Goal: Navigation & Orientation: Find specific page/section

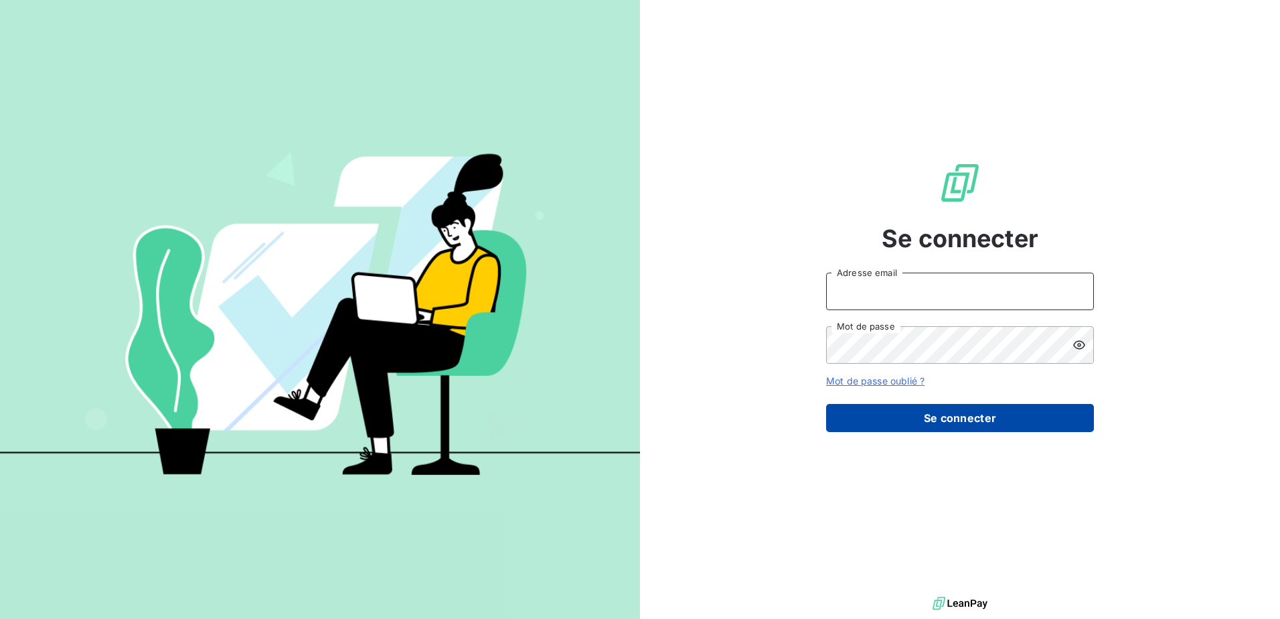
type input "[EMAIL_ADDRESS][DOMAIN_NAME]"
click at [939, 412] on button "Se connecter" at bounding box center [960, 418] width 268 height 28
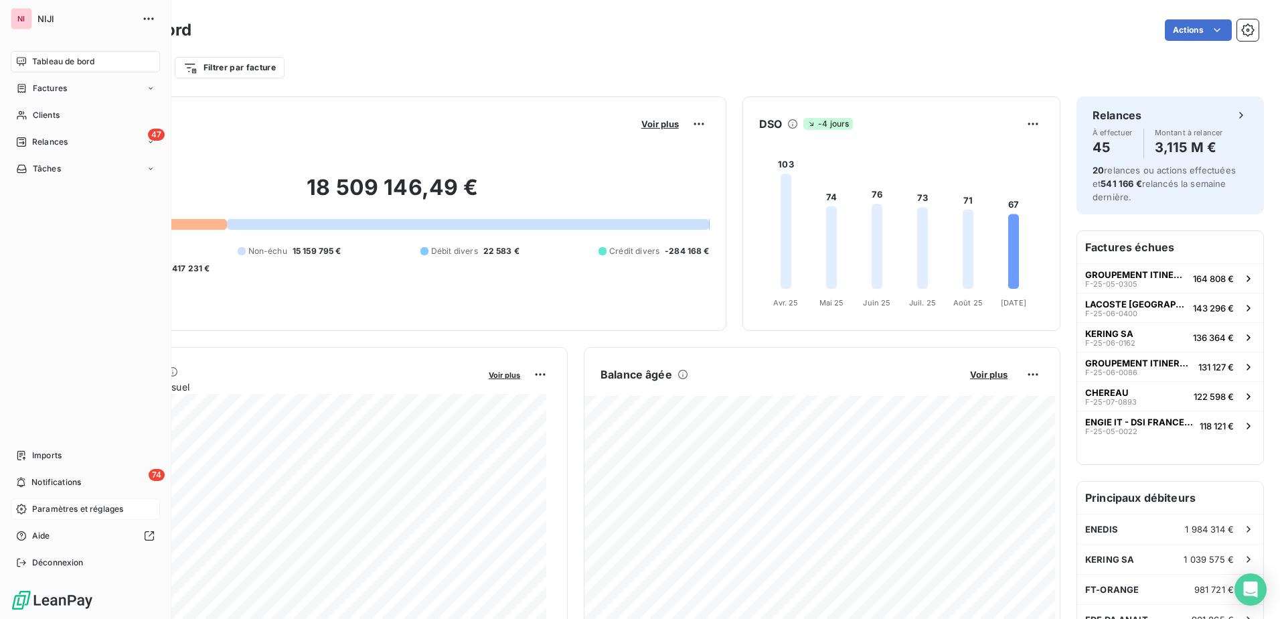
click at [56, 510] on span "Paramètres et réglages" at bounding box center [77, 509] width 91 height 12
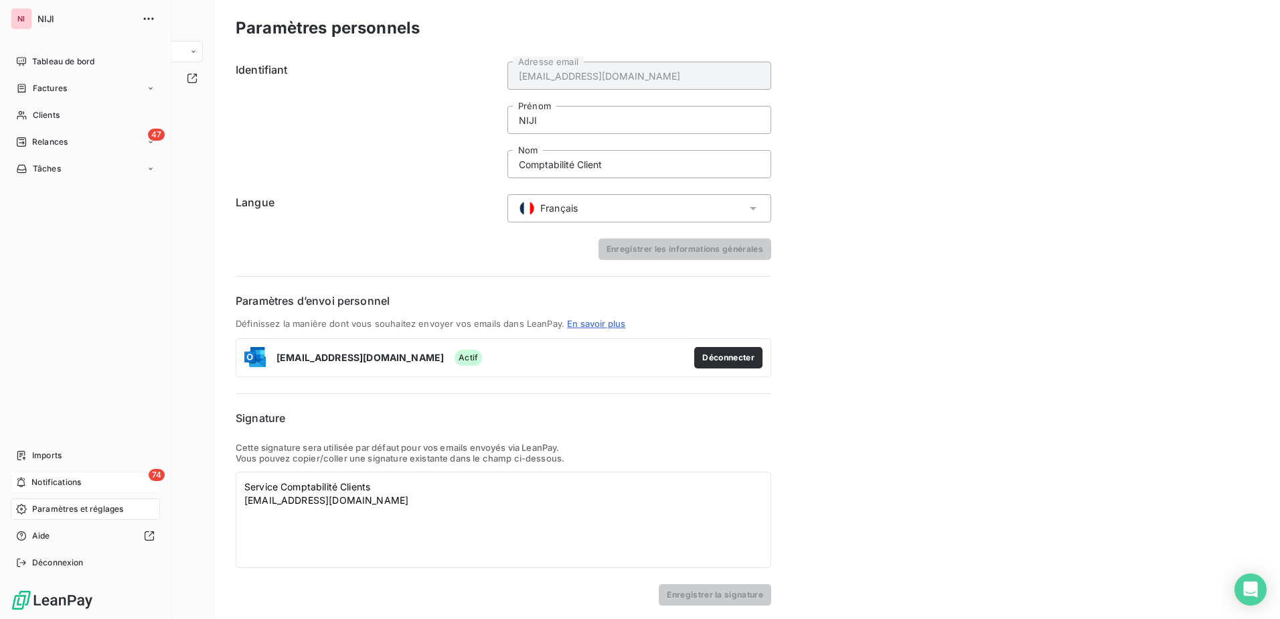
click at [50, 475] on div "74 Notifications" at bounding box center [85, 481] width 149 height 21
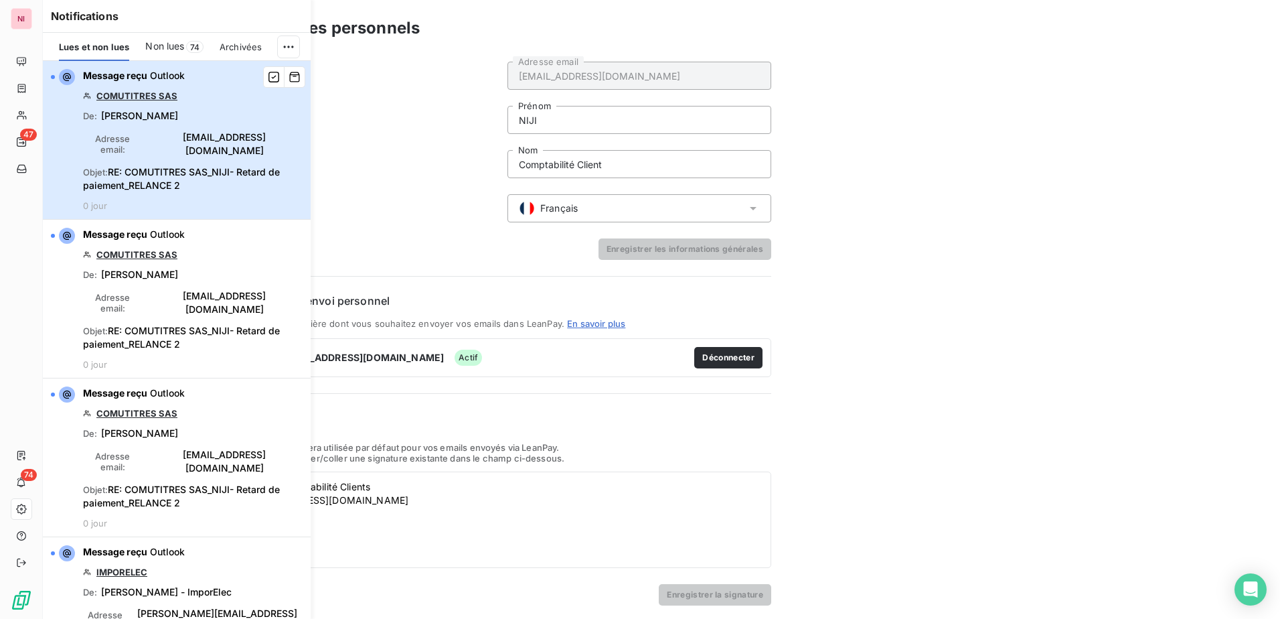
click at [167, 166] on span "RE: COMUTITRES SAS_NIJI- Retard de paiement_RELANCE 2" at bounding box center [181, 178] width 197 height 25
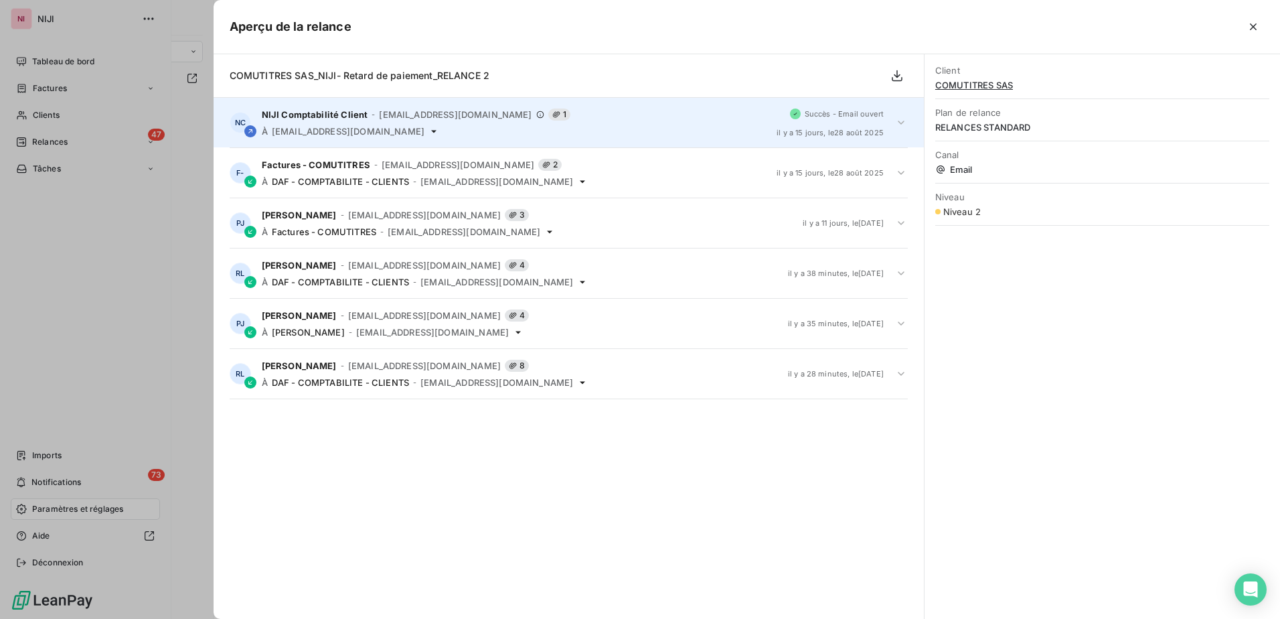
click at [428, 127] on icon at bounding box center [433, 131] width 11 height 11
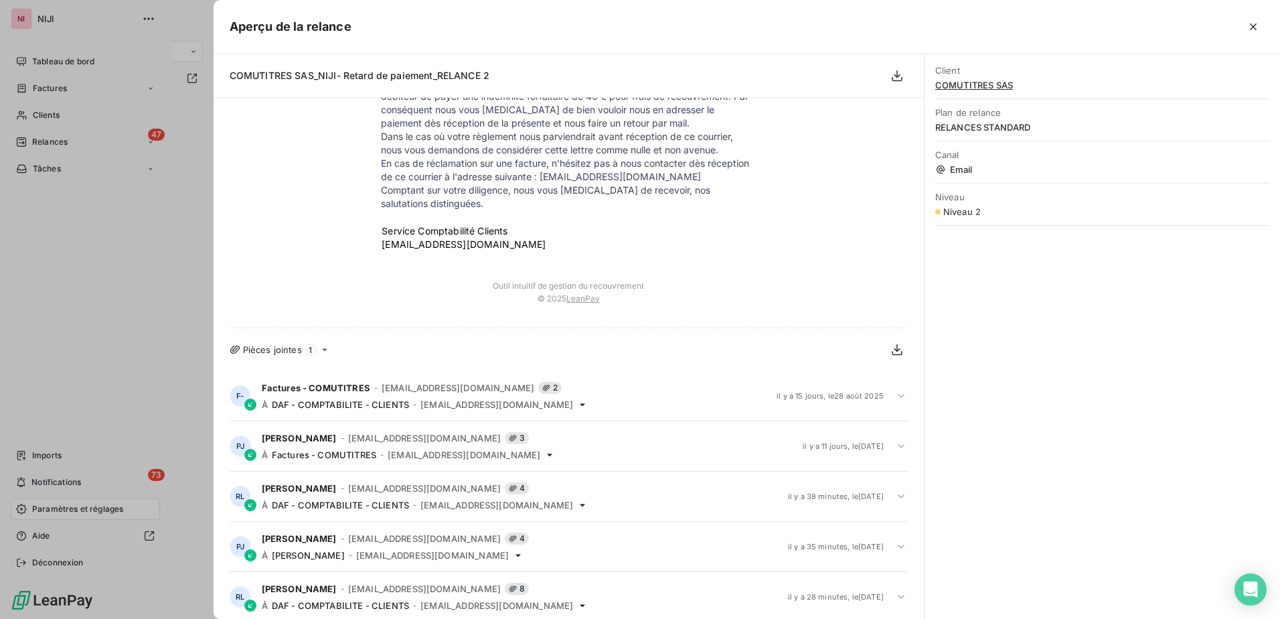
scroll to position [347, 0]
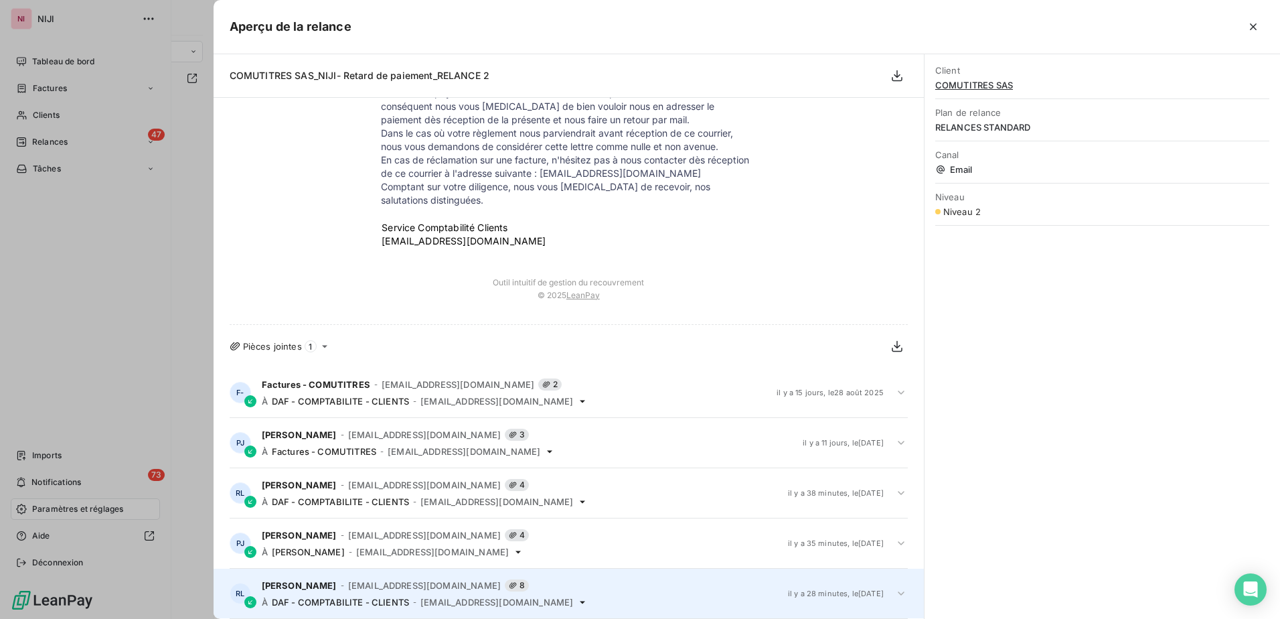
click at [368, 595] on div "Romain LORGOUILLOUS - [EMAIL_ADDRESS][DOMAIN_NAME] 8 À DAF - COMPTABILITE - CLI…" at bounding box center [520, 593] width 516 height 28
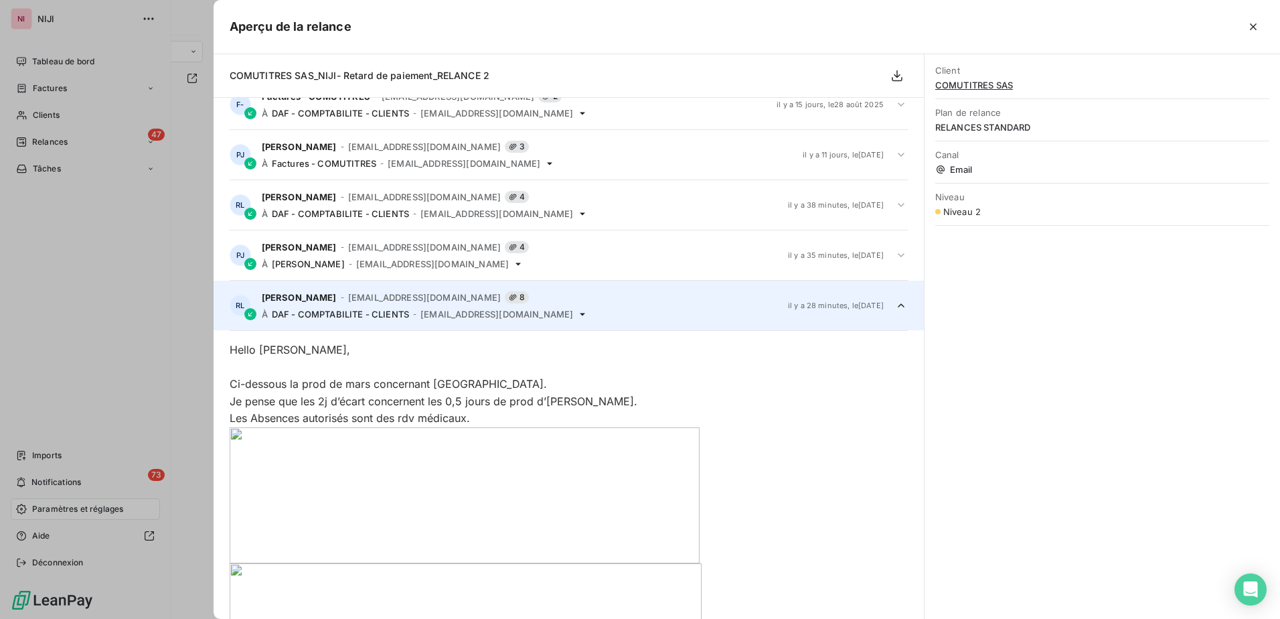
scroll to position [251, 0]
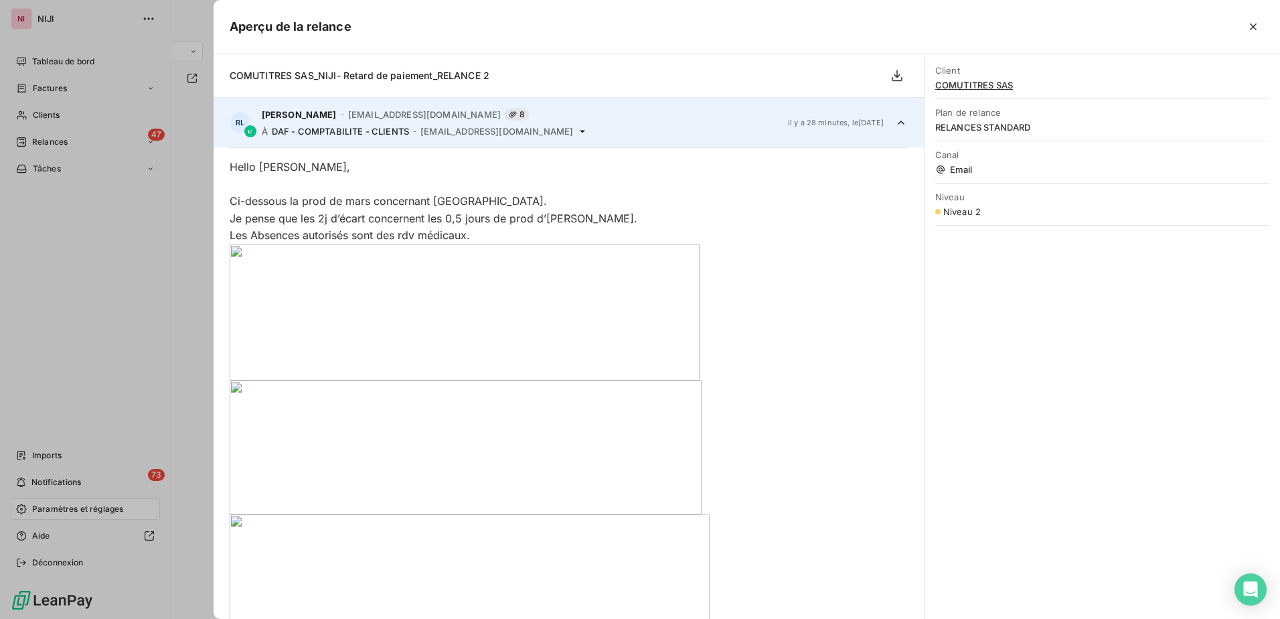
click at [64, 477] on div at bounding box center [640, 309] width 1280 height 619
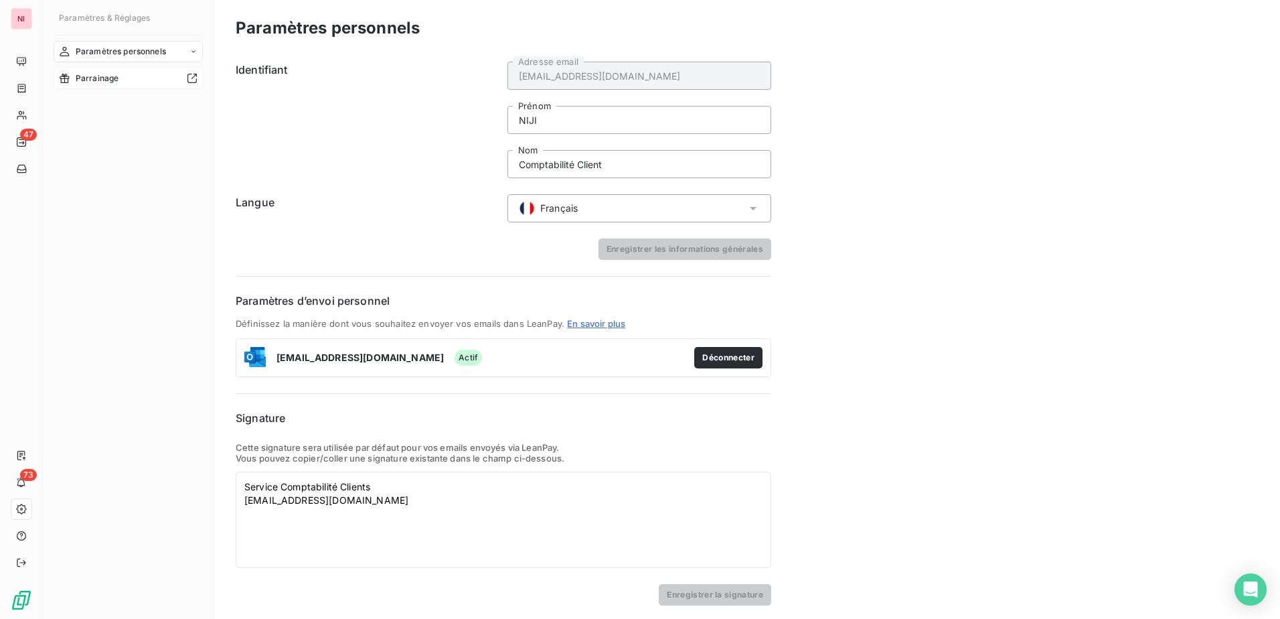
click at [92, 76] on span "Parrainage" at bounding box center [98, 78] width 44 height 12
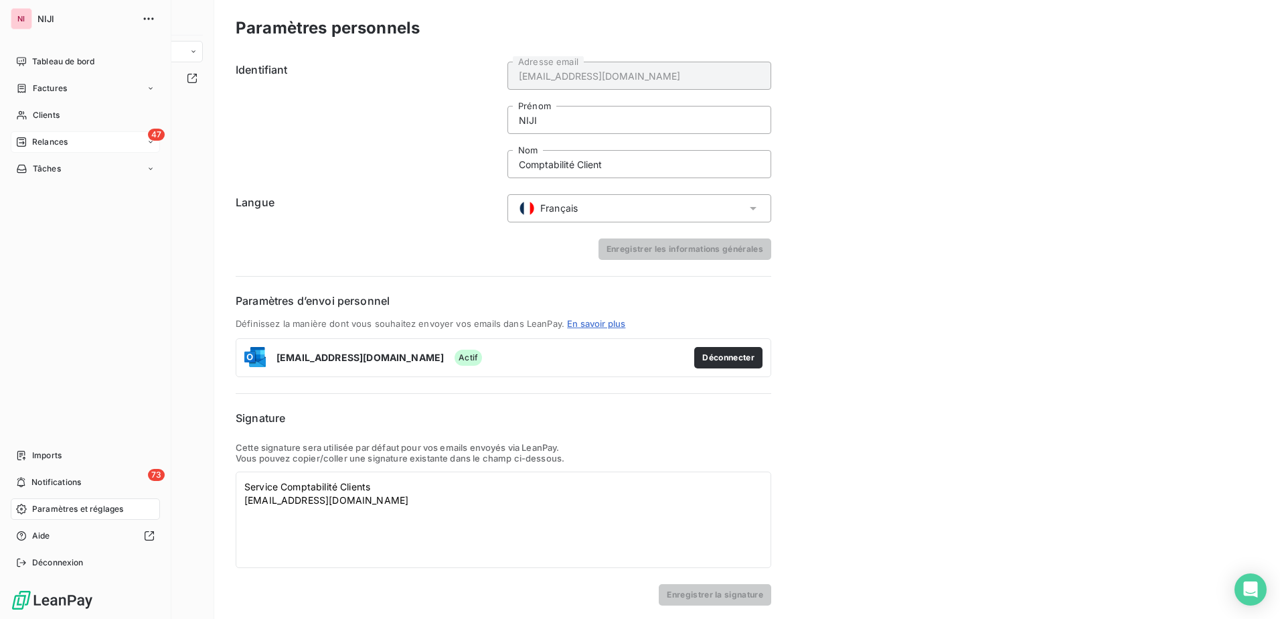
click at [46, 144] on span "Relances" at bounding box center [49, 142] width 35 height 12
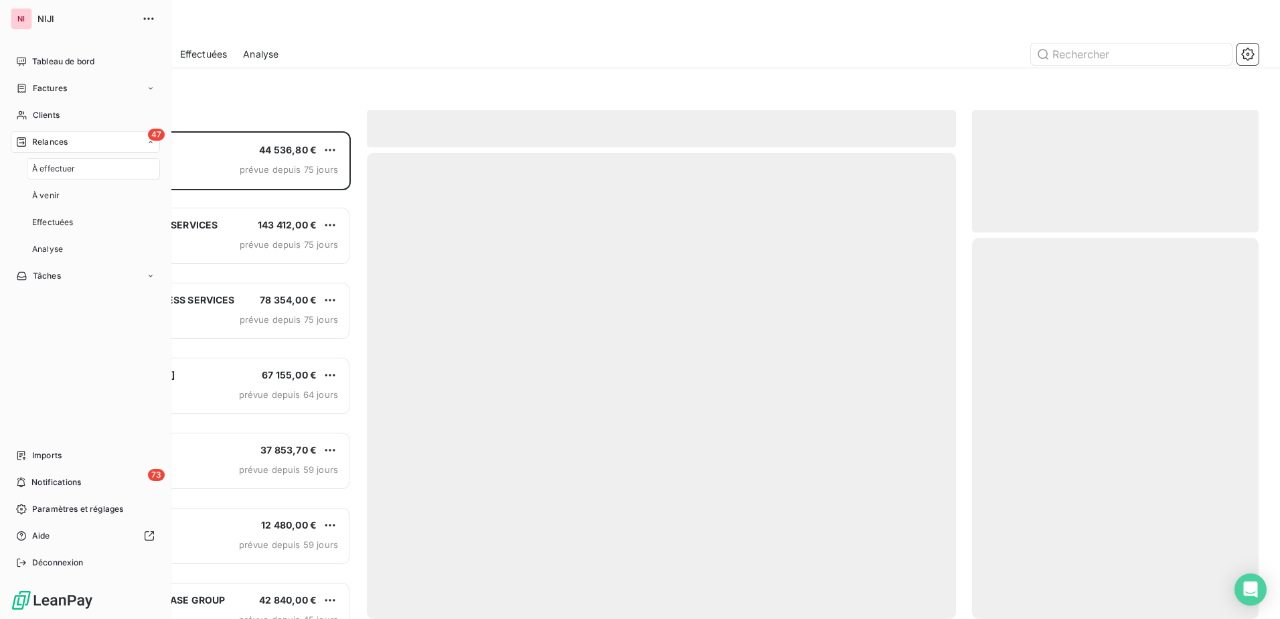
scroll to position [477, 277]
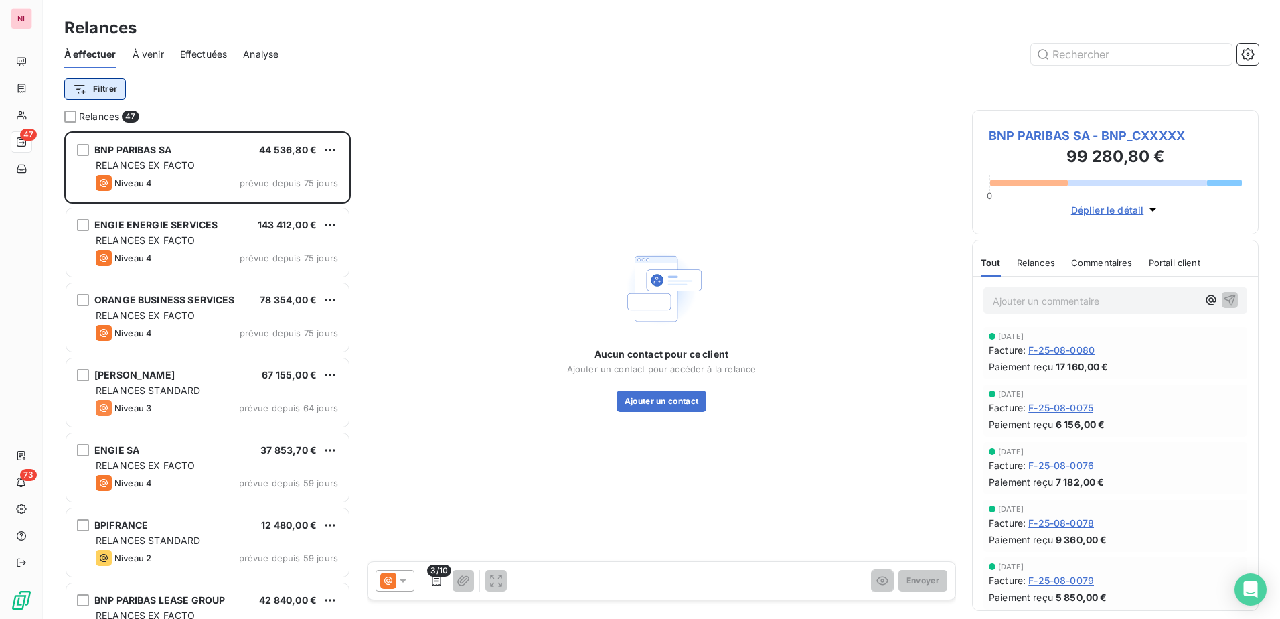
click at [113, 92] on html "NI 47 73 Relances À effectuer À venir Effectuées Analyse Filtrer Relances 47 BN…" at bounding box center [640, 309] width 1280 height 619
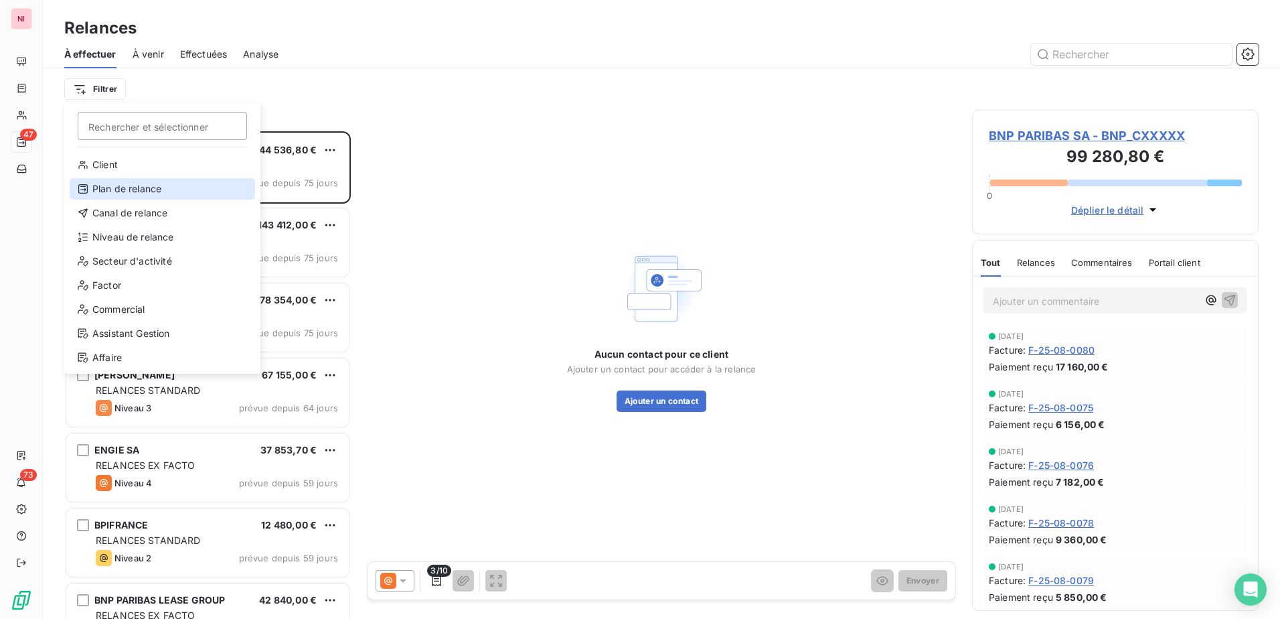
click at [119, 196] on div "Plan de relance" at bounding box center [162, 188] width 185 height 21
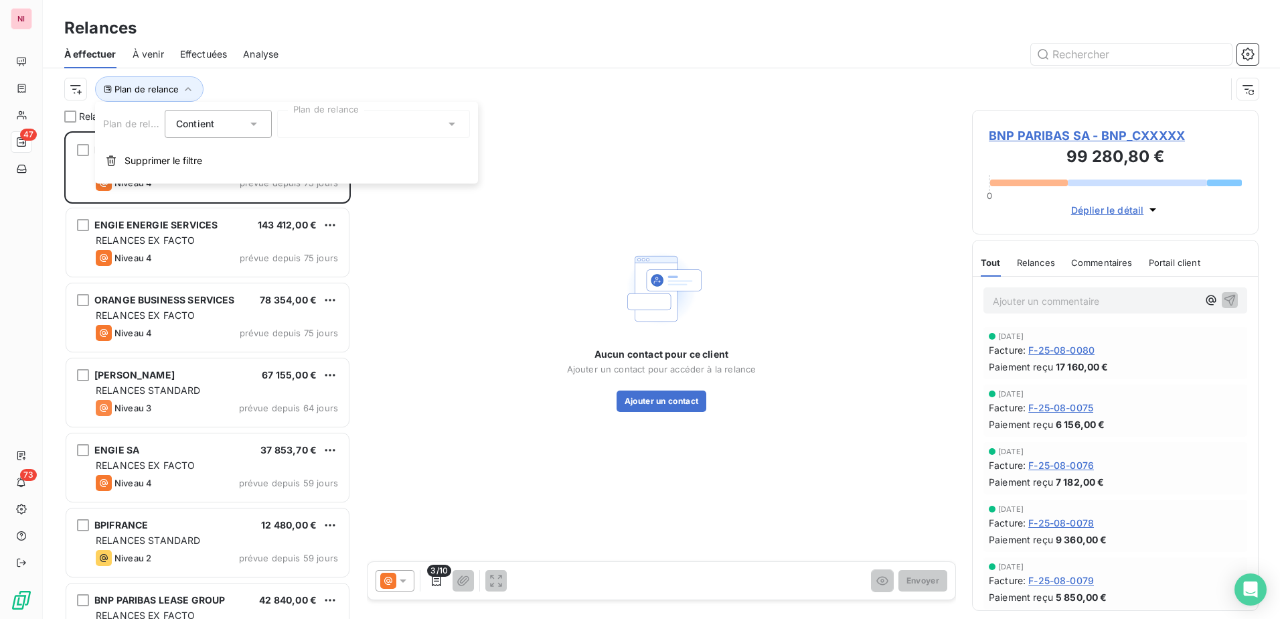
click at [250, 126] on icon at bounding box center [253, 123] width 13 height 13
click at [231, 183] on span "Ne contient pas" at bounding box center [227, 178] width 72 height 11
click at [400, 129] on div at bounding box center [373, 124] width 193 height 28
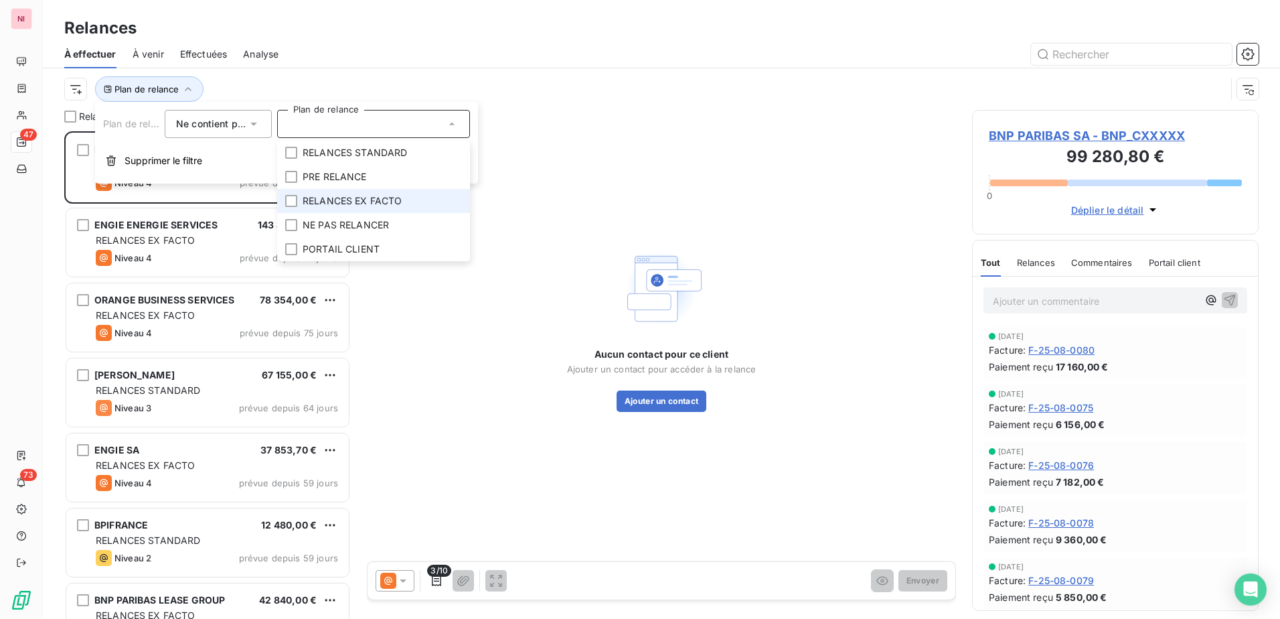
click at [370, 202] on span "RELANCES EX FACTO" at bounding box center [353, 200] width 100 height 13
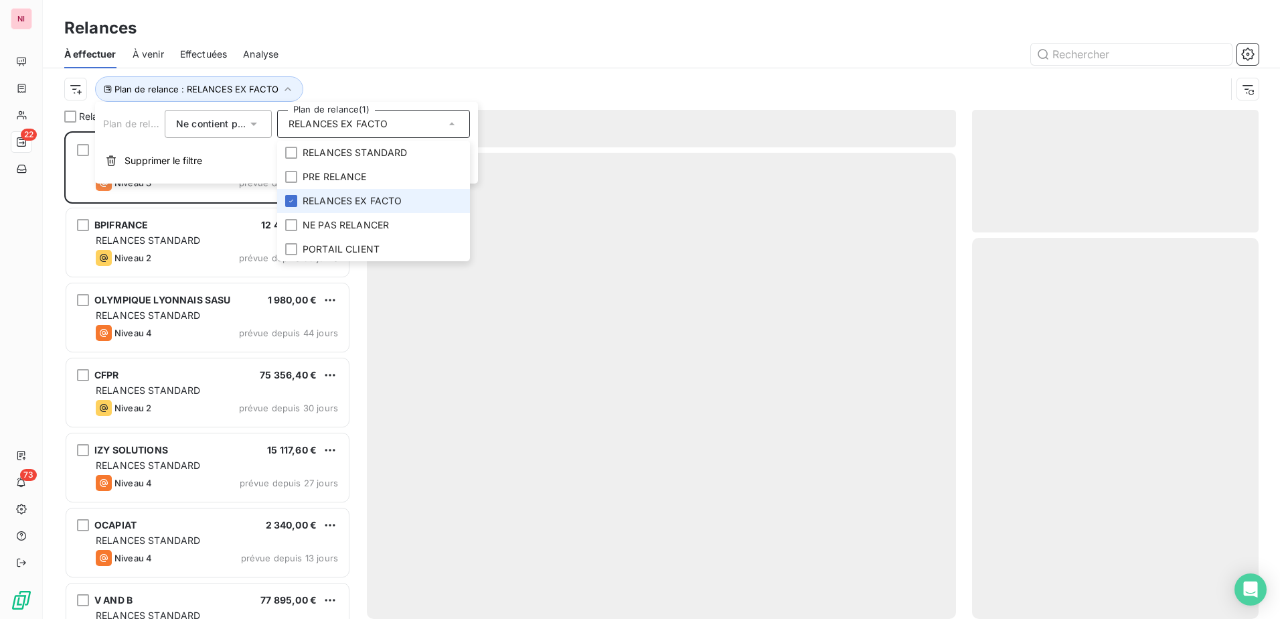
scroll to position [477, 277]
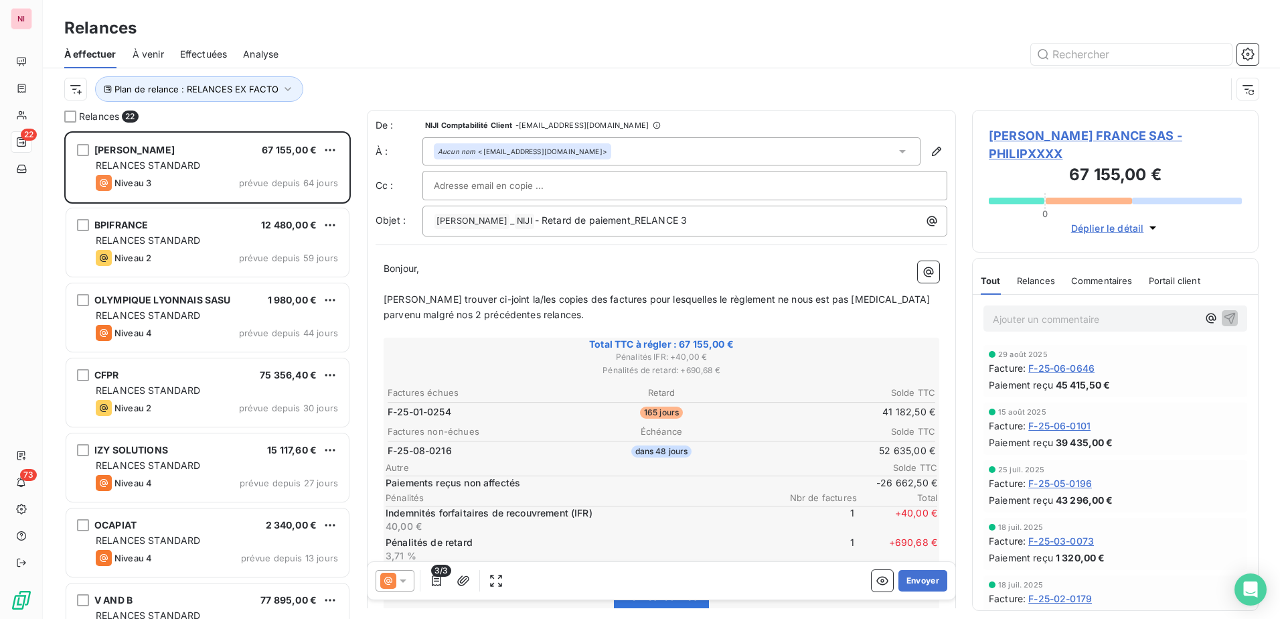
click at [533, 41] on div "À effectuer À venir Effectuées Analyse" at bounding box center [661, 54] width 1237 height 28
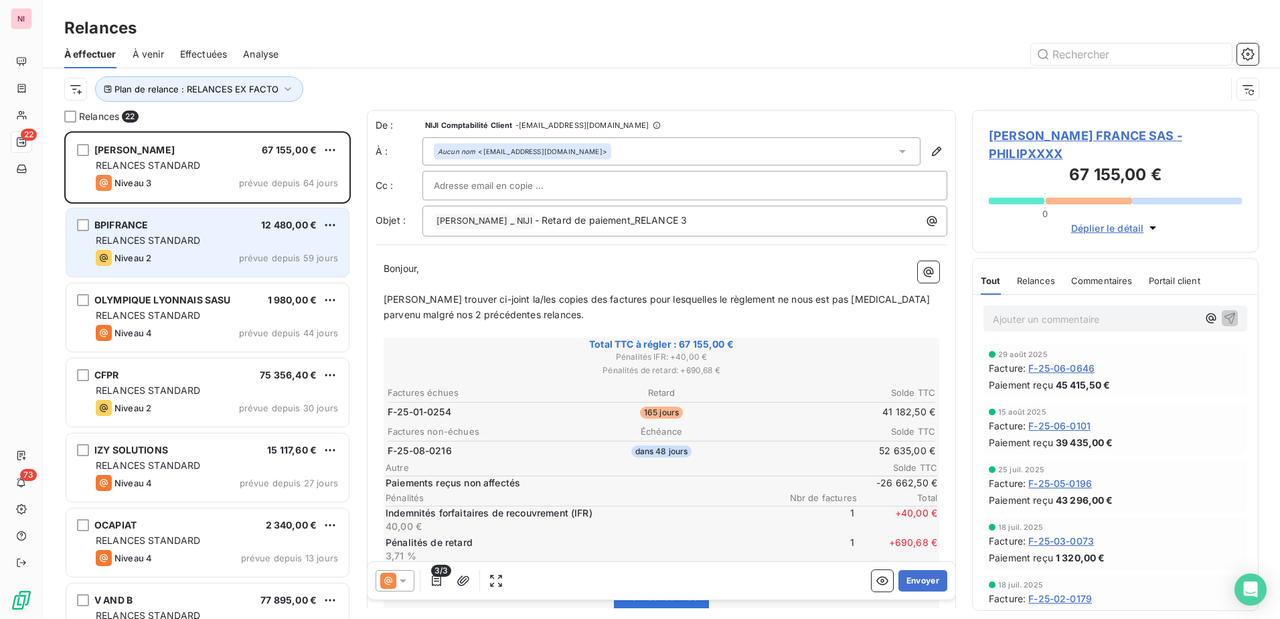
click at [196, 237] on span "RELANCES STANDARD" at bounding box center [148, 239] width 105 height 11
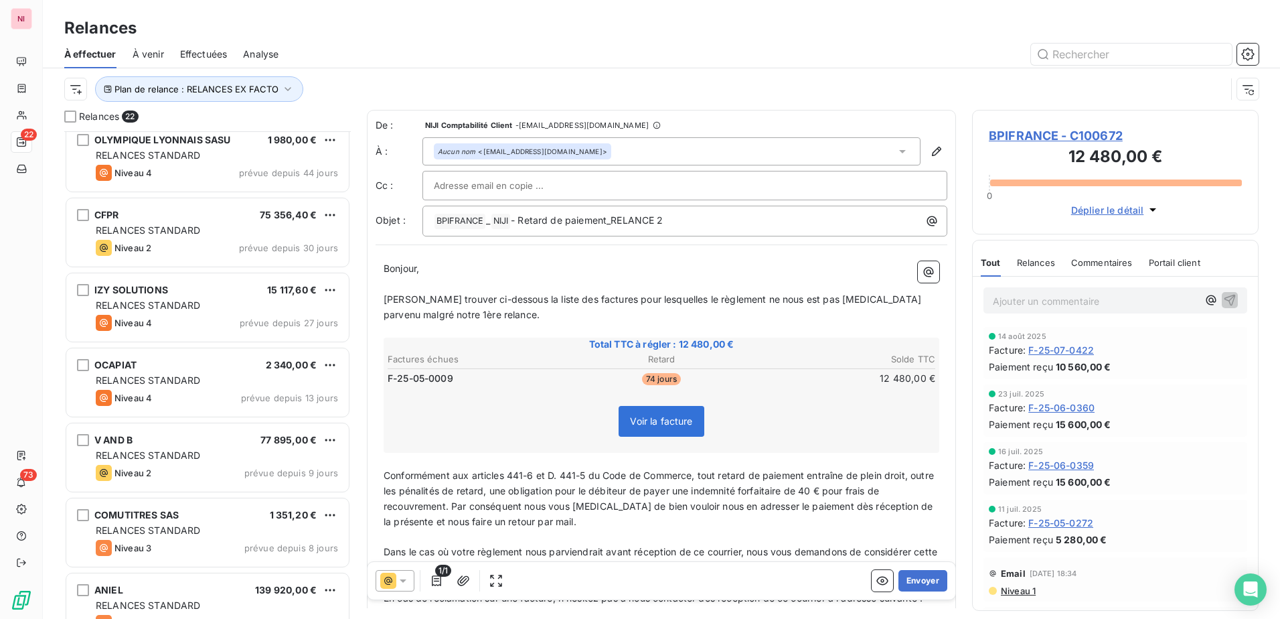
scroll to position [159, 0]
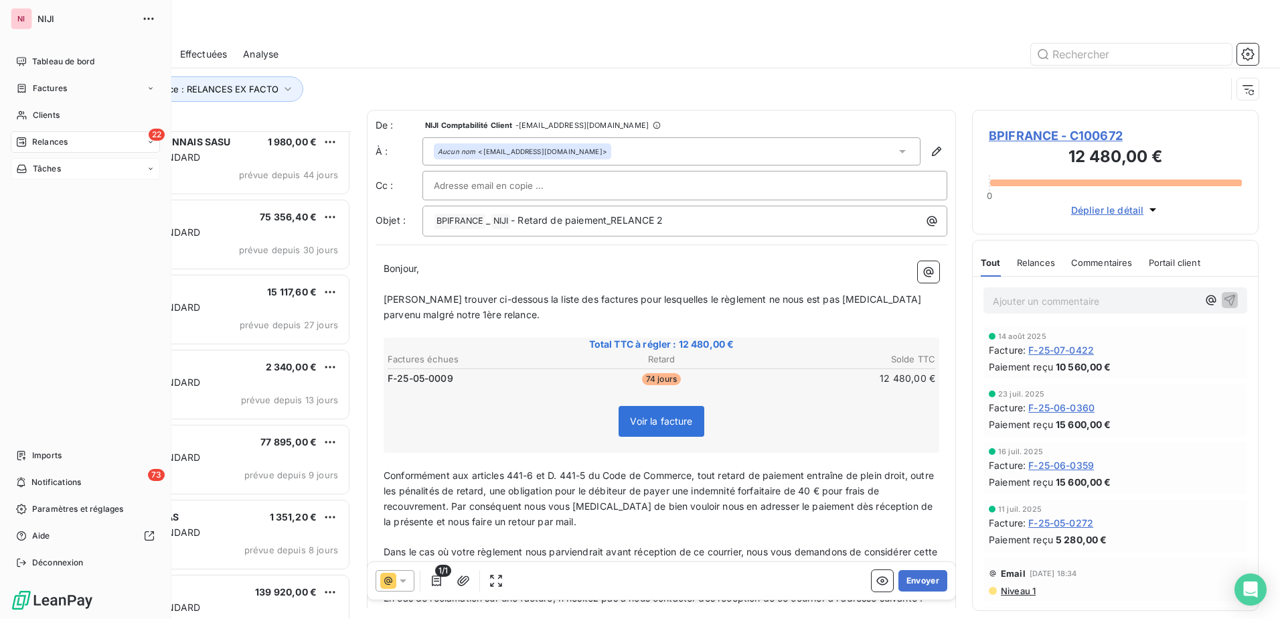
click at [43, 168] on span "Tâches" at bounding box center [47, 169] width 28 height 12
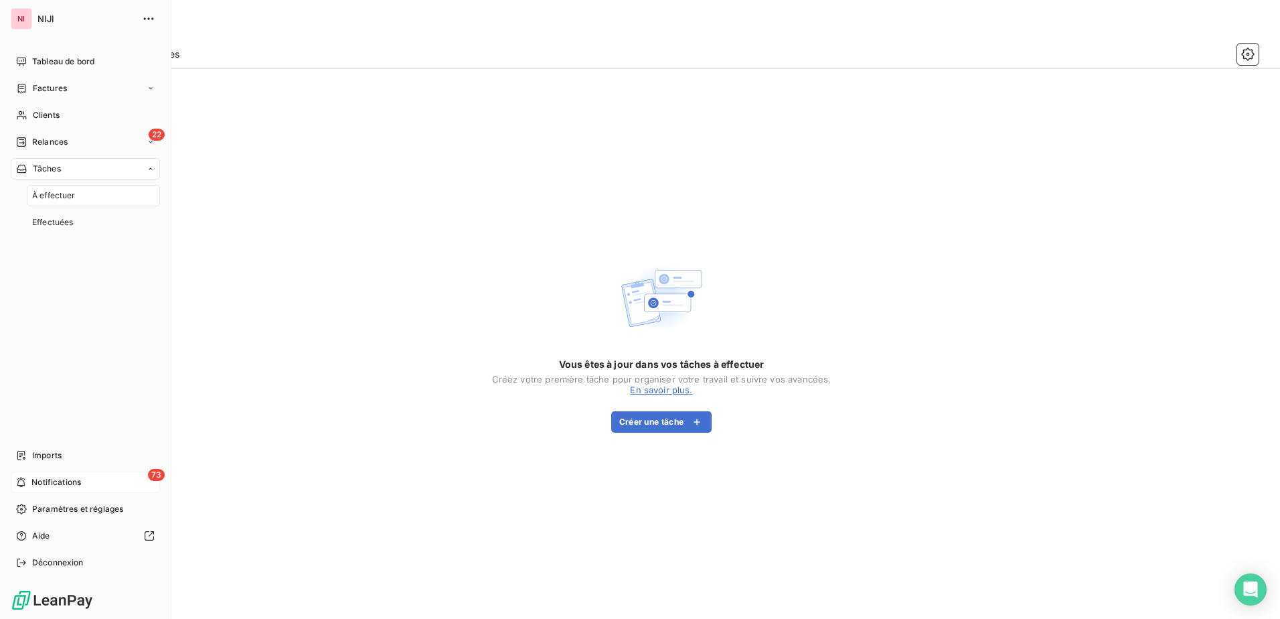
click at [41, 484] on span "Notifications" at bounding box center [56, 482] width 50 height 12
click at [48, 513] on span "Paramètres et réglages" at bounding box center [77, 509] width 91 height 12
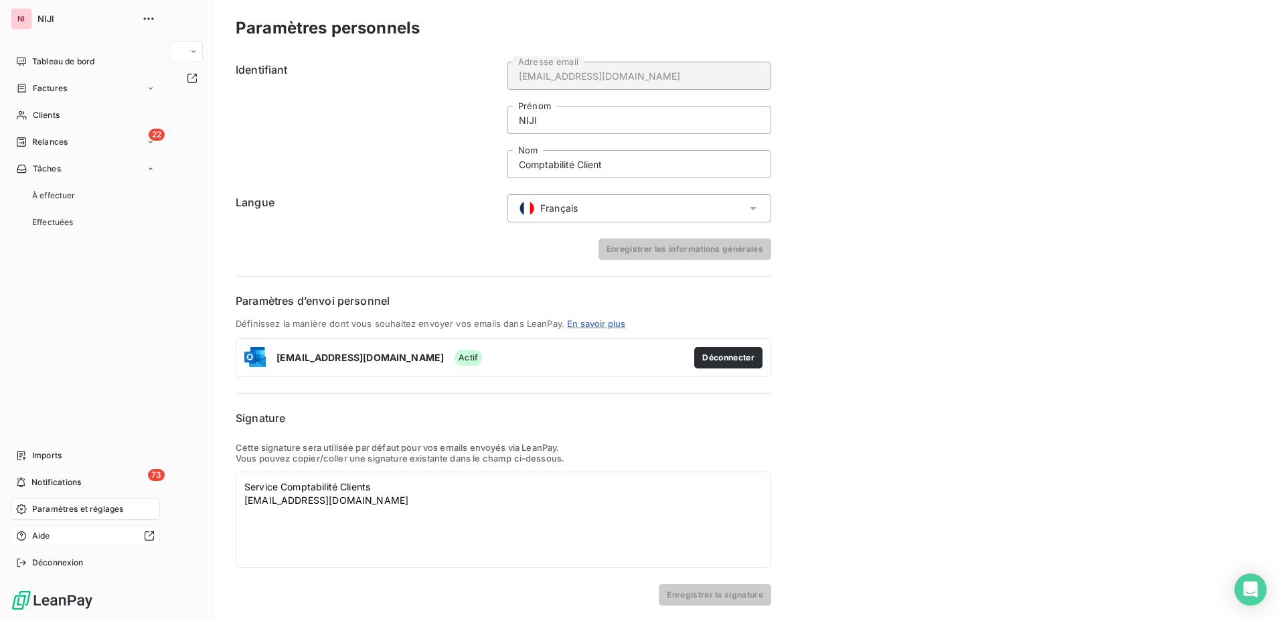
click at [52, 530] on div "Aide" at bounding box center [85, 535] width 149 height 21
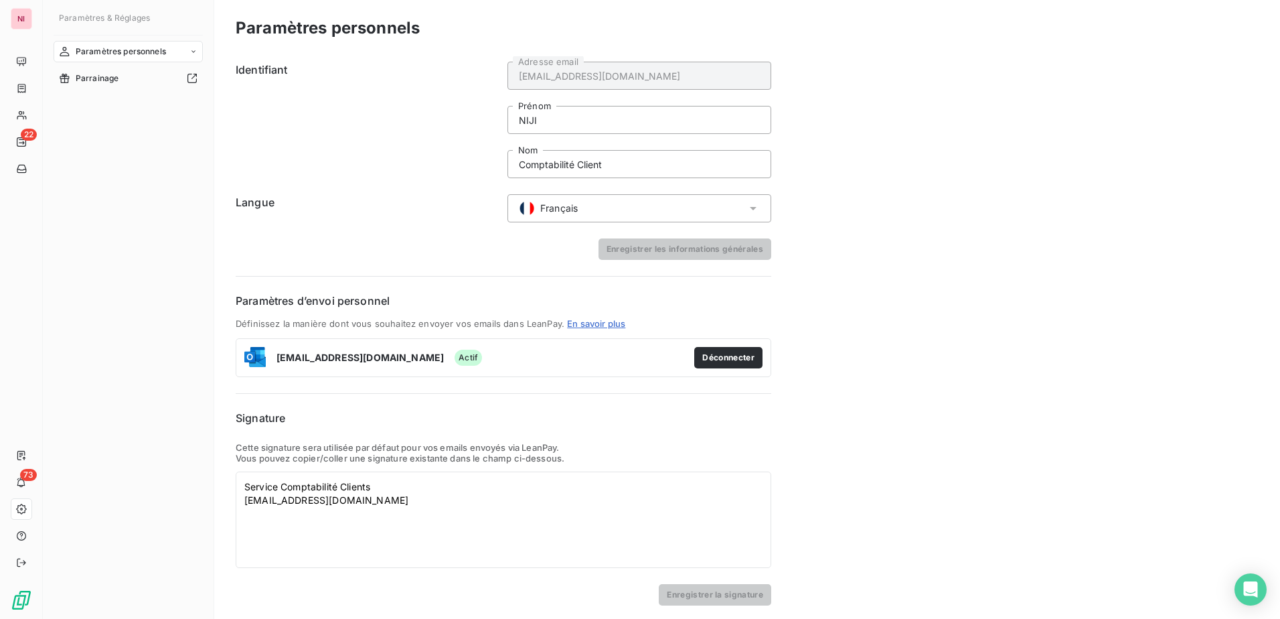
click at [78, 13] on span "Paramètres & Réglages" at bounding box center [104, 18] width 91 height 10
click at [104, 52] on span "Paramètres personnels" at bounding box center [121, 52] width 90 height 12
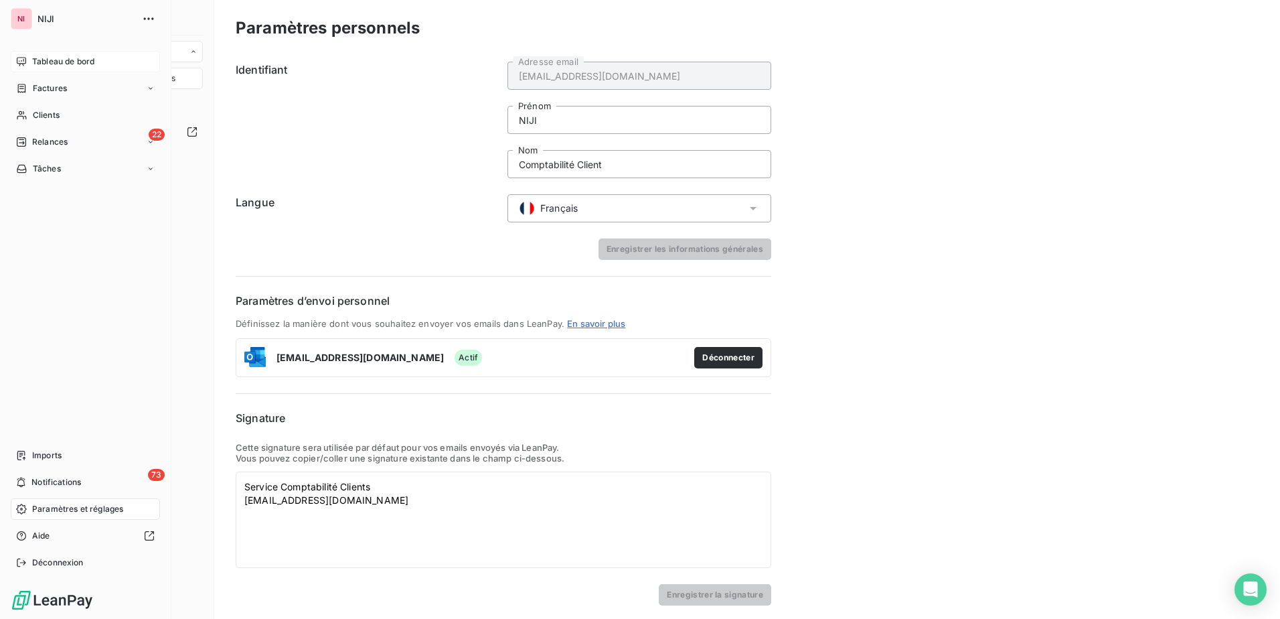
click at [44, 60] on span "Tableau de bord" at bounding box center [63, 62] width 62 height 12
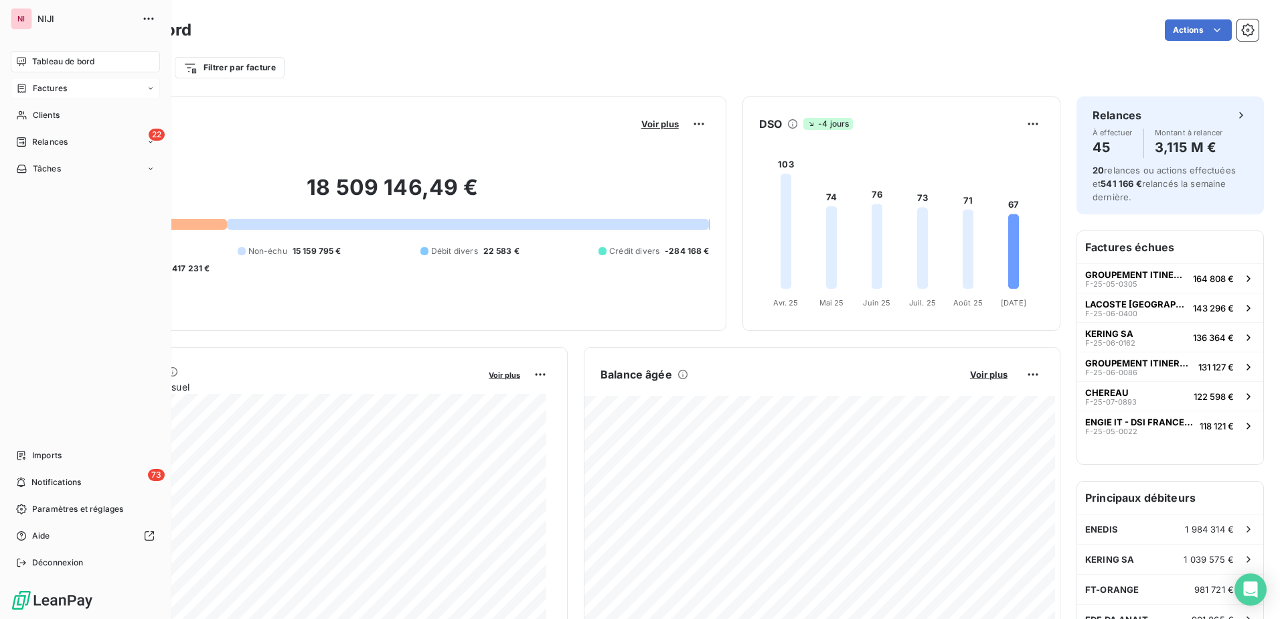
click at [51, 87] on span "Factures" at bounding box center [50, 88] width 34 height 12
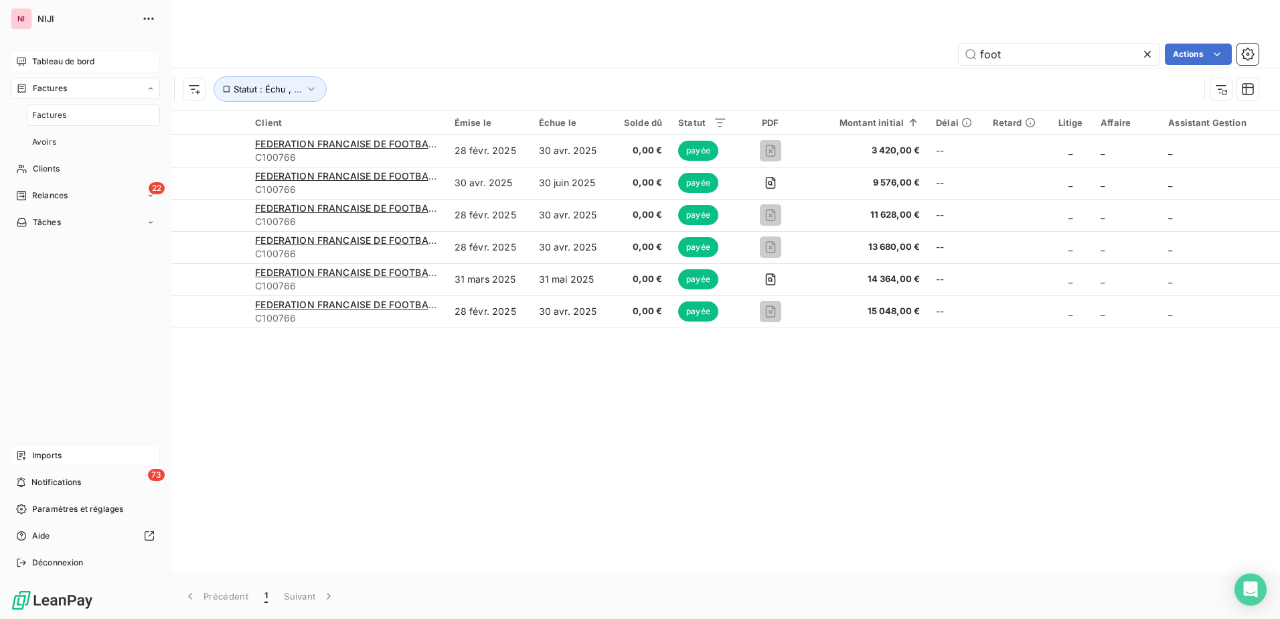
click at [36, 457] on span "Imports" at bounding box center [46, 455] width 29 height 12
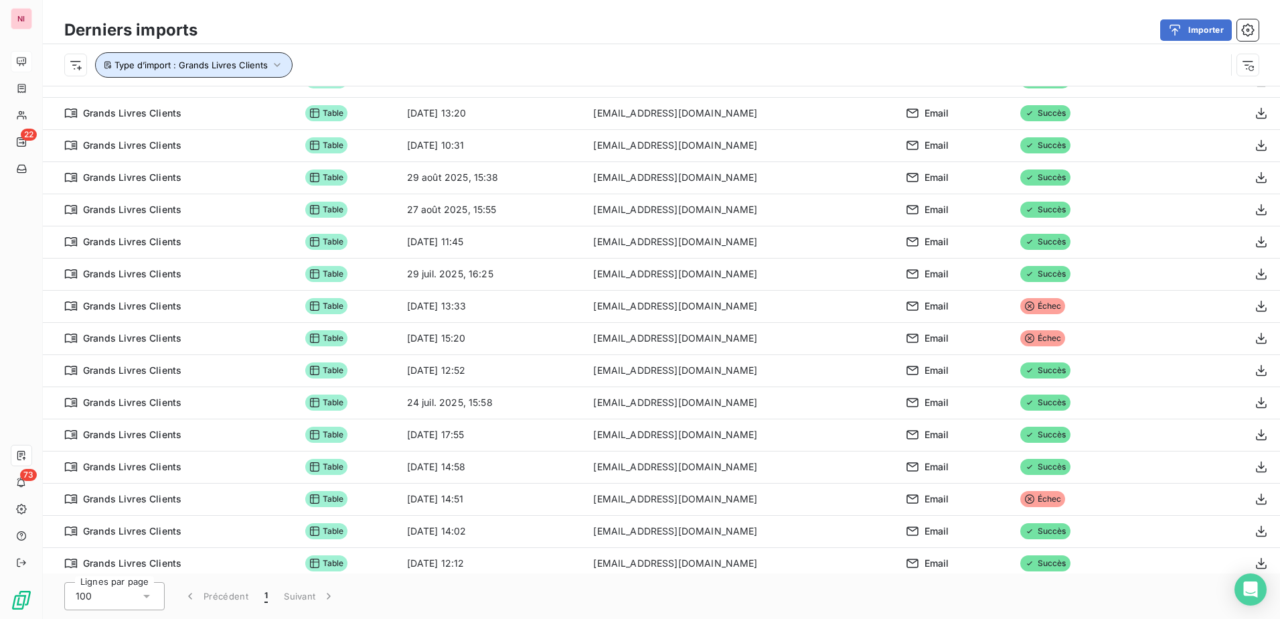
click at [272, 64] on icon "button" at bounding box center [276, 64] width 13 height 13
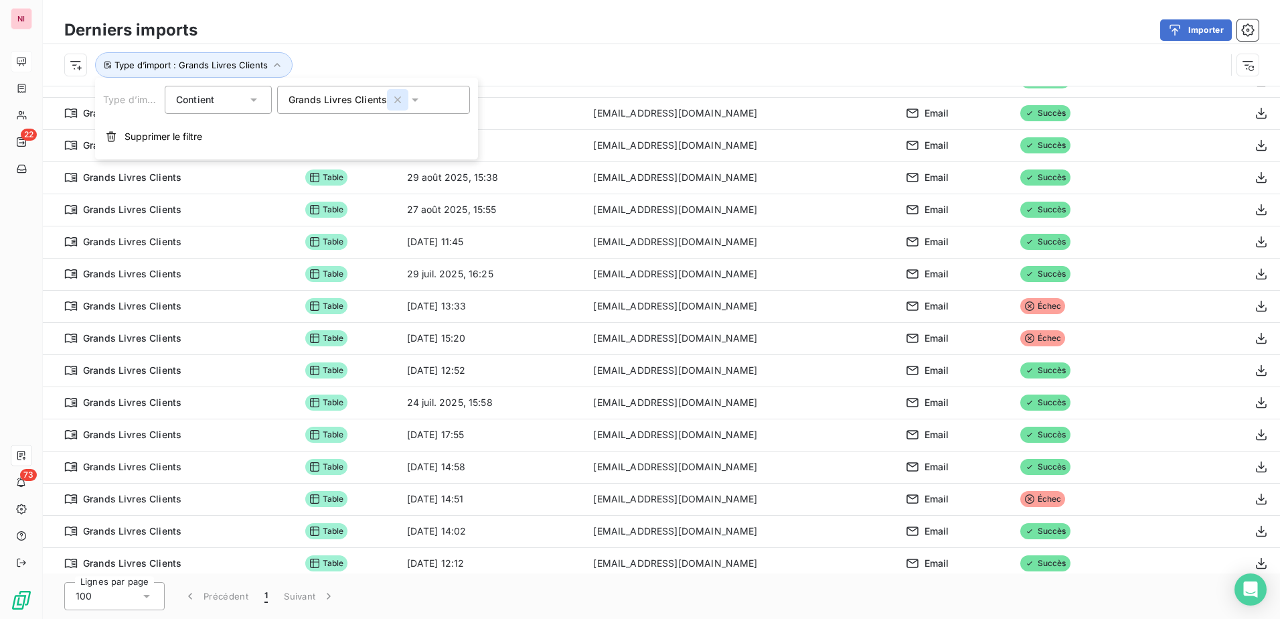
click at [396, 98] on icon "button" at bounding box center [397, 99] width 13 height 13
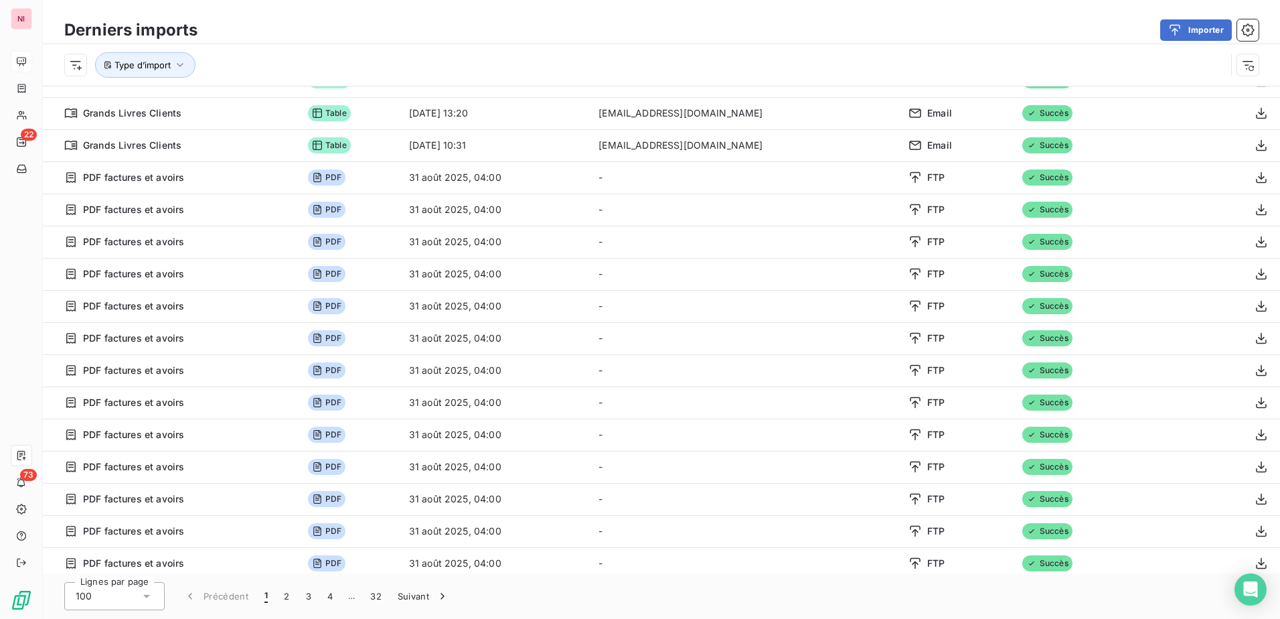
click at [236, 60] on div "Type d’import" at bounding box center [645, 64] width 1162 height 25
